Goal: Task Accomplishment & Management: Use online tool/utility

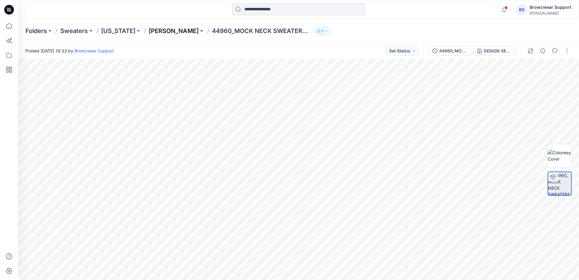
click at [151, 32] on p "[PERSON_NAME]" at bounding box center [174, 31] width 50 height 8
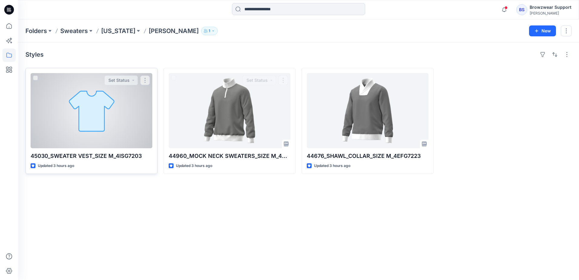
click at [118, 116] on div at bounding box center [92, 110] width 122 height 75
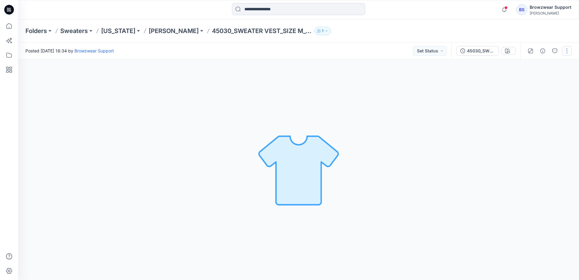
click at [567, 51] on button "button" at bounding box center [567, 51] width 10 height 10
click at [541, 79] on button "Edit" at bounding box center [542, 81] width 56 height 11
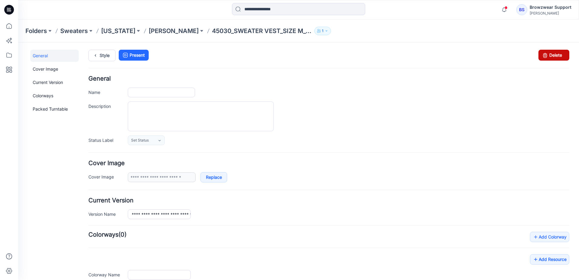
type input "**********"
click at [558, 55] on link "Delete" at bounding box center [554, 55] width 31 height 11
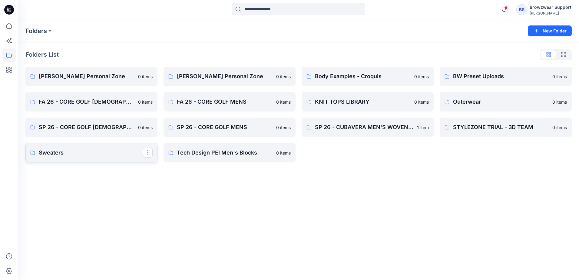
click at [82, 151] on p "Sweaters" at bounding box center [91, 152] width 104 height 8
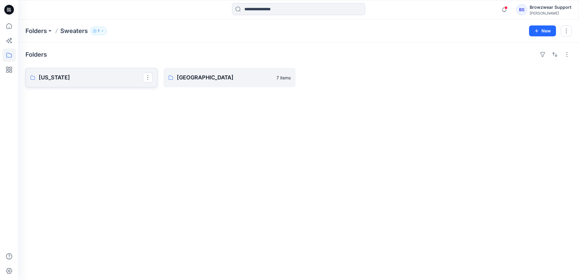
click at [101, 83] on link "[US_STATE]" at bounding box center [91, 77] width 132 height 19
click at [112, 76] on p "[PERSON_NAME]" at bounding box center [91, 77] width 104 height 8
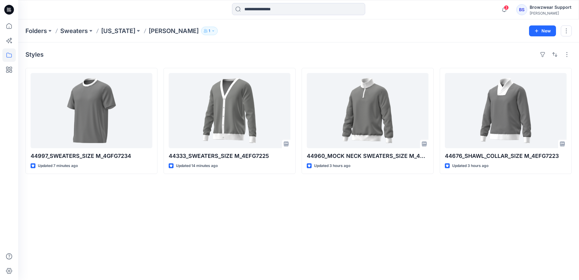
click at [229, 42] on div "Folders Sweaters New York Perry Ellis 1 New" at bounding box center [298, 30] width 561 height 23
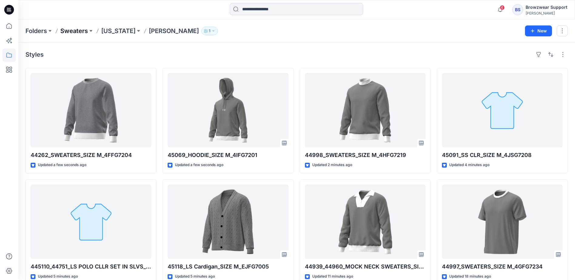
click at [79, 33] on p "Sweaters" at bounding box center [74, 31] width 28 height 8
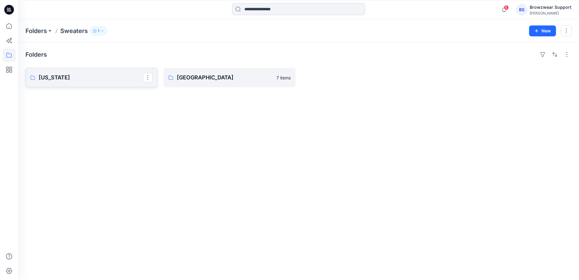
click at [115, 75] on p "[US_STATE]" at bounding box center [91, 77] width 104 height 8
click at [120, 80] on p "[PERSON_NAME]" at bounding box center [91, 77] width 104 height 8
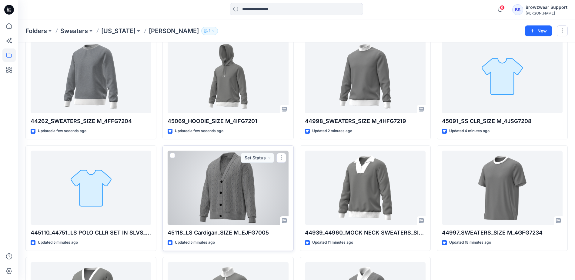
scroll to position [33, 0]
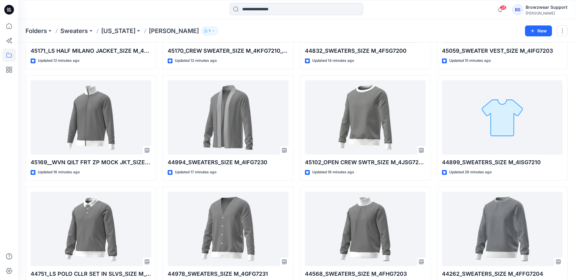
scroll to position [448, 0]
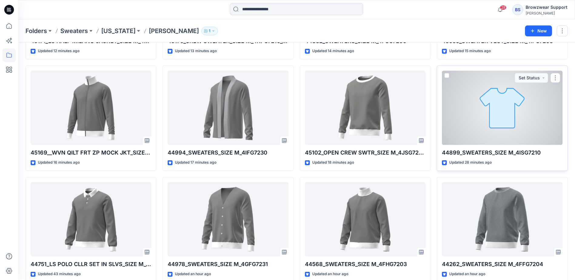
click at [455, 154] on p "44899_SWEATERS_SIZE M_4ISG7210" at bounding box center [502, 152] width 121 height 8
click at [494, 98] on div at bounding box center [502, 108] width 121 height 74
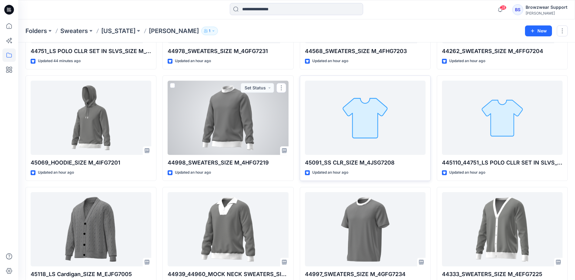
scroll to position [662, 0]
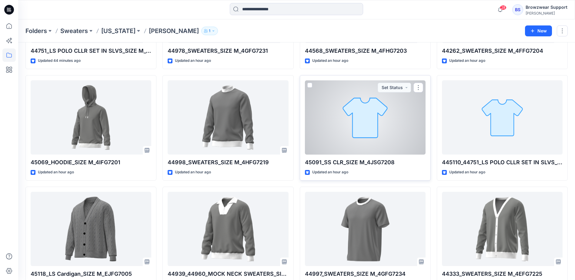
click at [346, 121] on div at bounding box center [365, 117] width 121 height 74
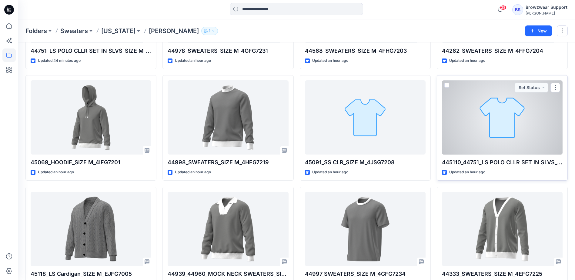
click at [460, 117] on div at bounding box center [502, 117] width 121 height 74
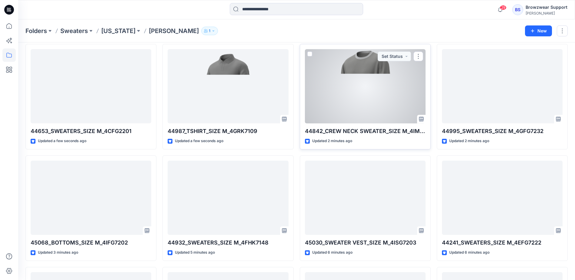
scroll to position [0, 0]
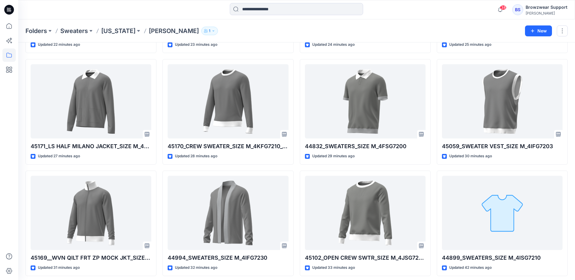
scroll to position [418, 0]
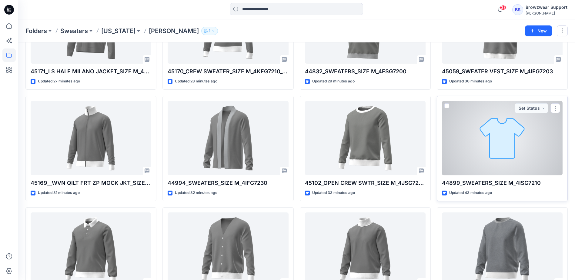
click at [516, 144] on div at bounding box center [502, 138] width 121 height 74
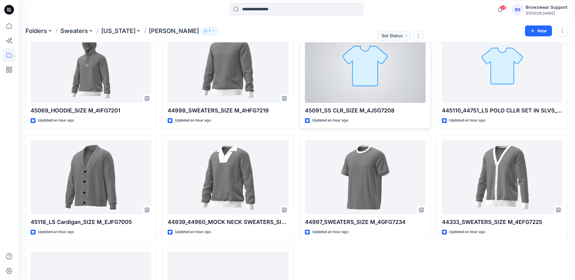
scroll to position [692, 0]
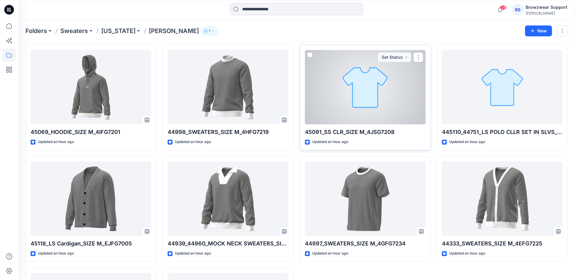
click at [397, 99] on div at bounding box center [365, 87] width 121 height 74
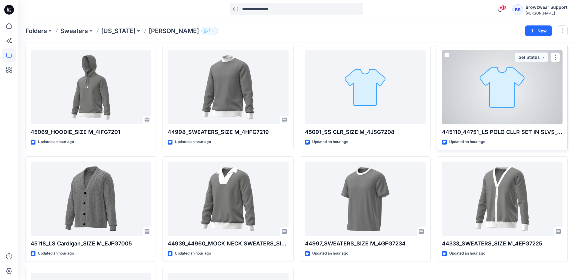
click at [479, 102] on div at bounding box center [502, 87] width 121 height 74
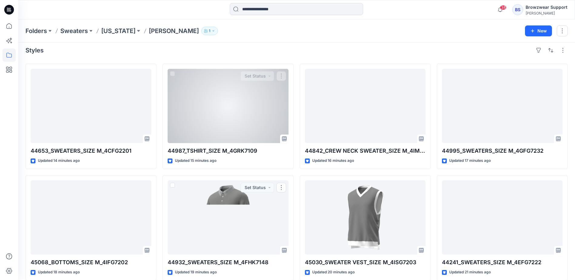
scroll to position [0, 0]
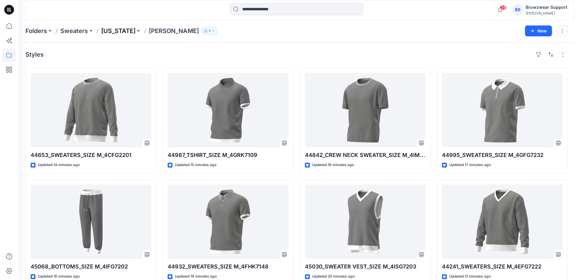
click at [118, 28] on p "[US_STATE]" at bounding box center [118, 31] width 34 height 8
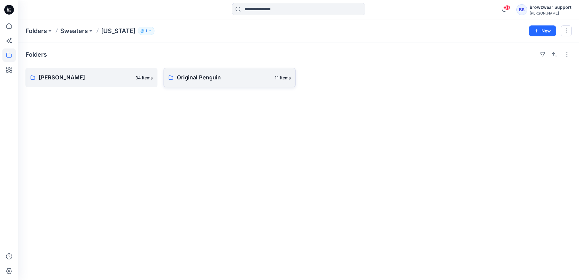
click at [187, 76] on p "Original Penguin" at bounding box center [224, 77] width 94 height 8
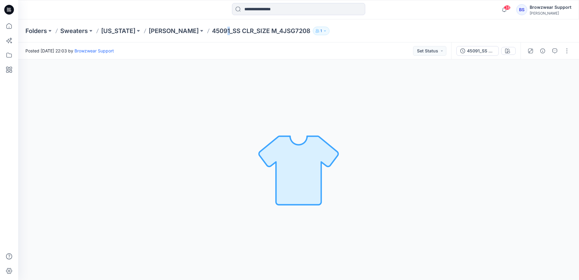
click at [212, 30] on p "45091_SS CLR_SIZE M_4JSG7208" at bounding box center [261, 31] width 98 height 8
drag, startPoint x: 201, startPoint y: 30, endPoint x: 255, endPoint y: 30, distance: 54.5
click at [255, 30] on p "45091_SS CLR_SIZE M_4JSG7208" at bounding box center [261, 31] width 98 height 8
copy p "4JSG7208"
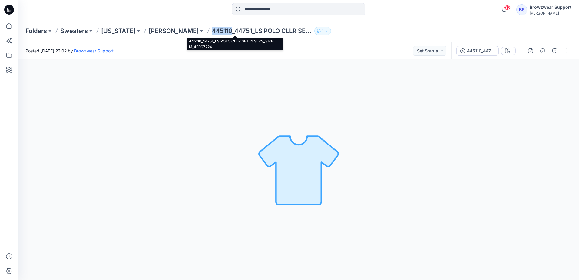
drag, startPoint x: 205, startPoint y: 31, endPoint x: 186, endPoint y: 31, distance: 19.1
click at [212, 31] on p "445110_44751_LS POLO CLLR SET IN SLVS_SIZE M_4EFG7224" at bounding box center [262, 31] width 100 height 8
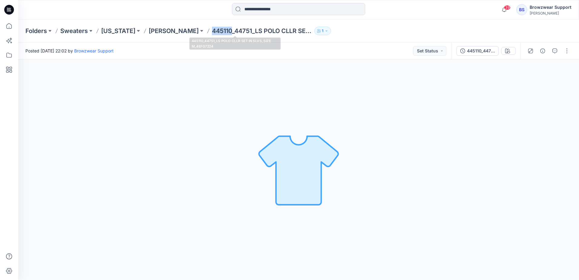
copy p "445110"
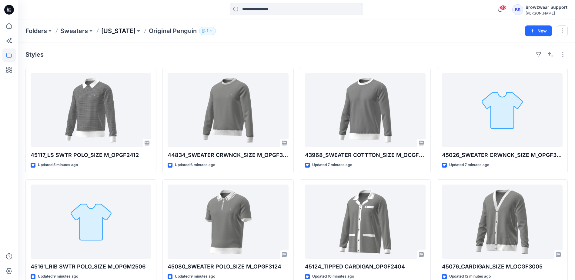
click at [126, 32] on p "[US_STATE]" at bounding box center [118, 31] width 34 height 8
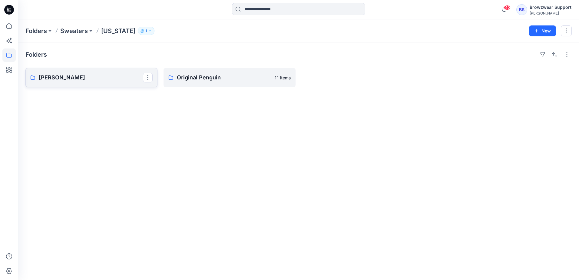
click at [93, 82] on link "[PERSON_NAME]" at bounding box center [91, 77] width 132 height 19
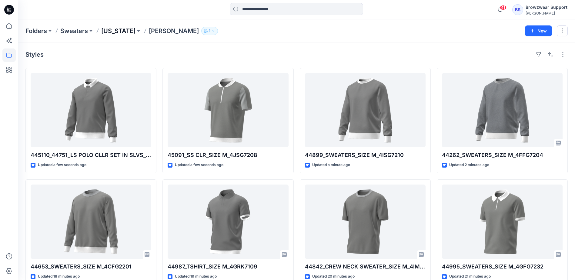
click at [111, 31] on p "[US_STATE]" at bounding box center [118, 31] width 34 height 8
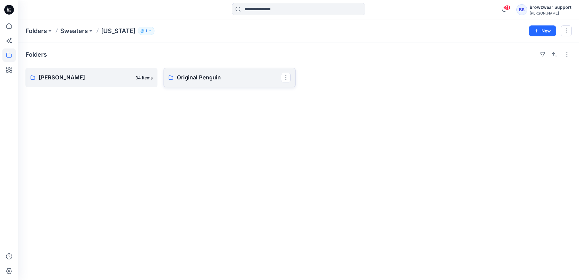
click at [189, 74] on p "Original Penguin" at bounding box center [229, 77] width 104 height 8
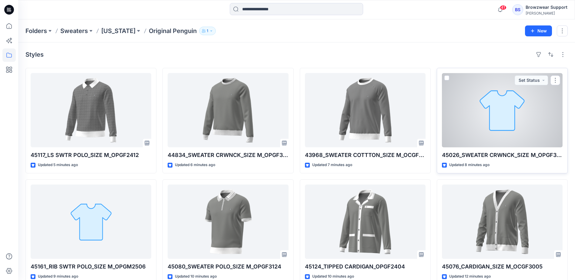
click at [479, 131] on div at bounding box center [502, 110] width 121 height 74
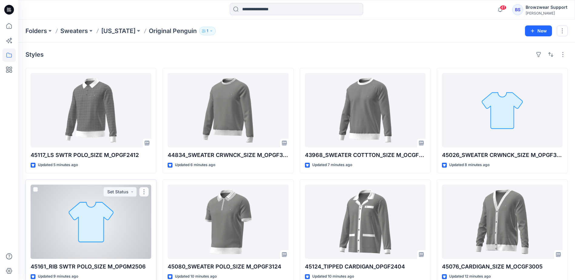
click at [120, 215] on div at bounding box center [91, 222] width 121 height 74
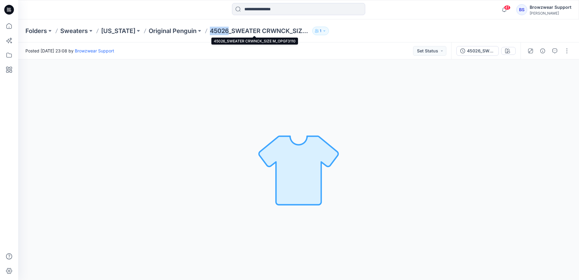
drag, startPoint x: 223, startPoint y: 32, endPoint x: 206, endPoint y: 32, distance: 17.3
click at [210, 32] on p "45026_SWEATER CRWNCK_SIZE M_OPGF3110" at bounding box center [260, 31] width 100 height 8
copy p "45026"
drag, startPoint x: 205, startPoint y: 32, endPoint x: 222, endPoint y: 33, distance: 16.4
click at [222, 33] on p "45161_RIB SWTR POLO_SIZE M_OPGM2506" at bounding box center [260, 31] width 100 height 8
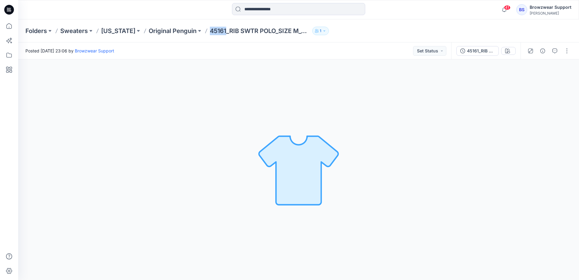
copy p "45161"
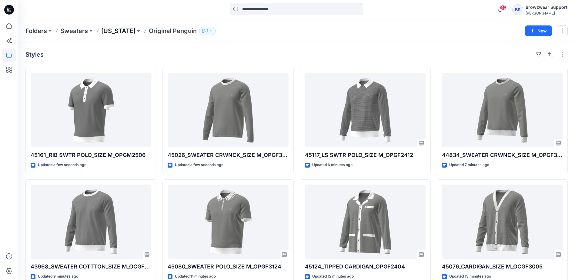
click at [120, 31] on p "[US_STATE]" at bounding box center [118, 31] width 34 height 8
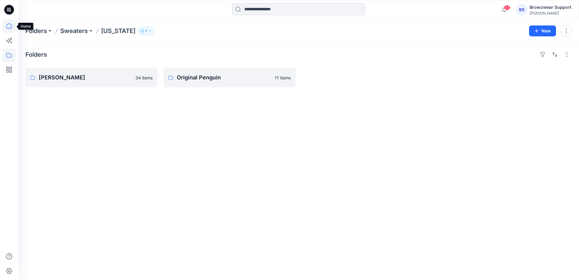
click at [8, 26] on icon at bounding box center [8, 25] width 13 height 13
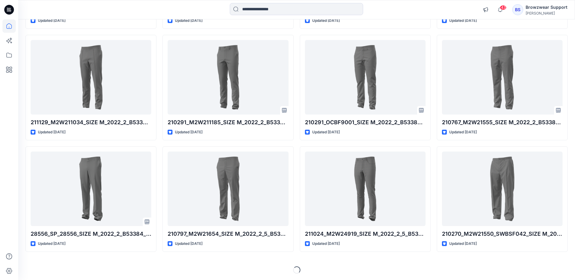
scroll to position [2169, 0]
